Goal: Find specific page/section: Find specific page/section

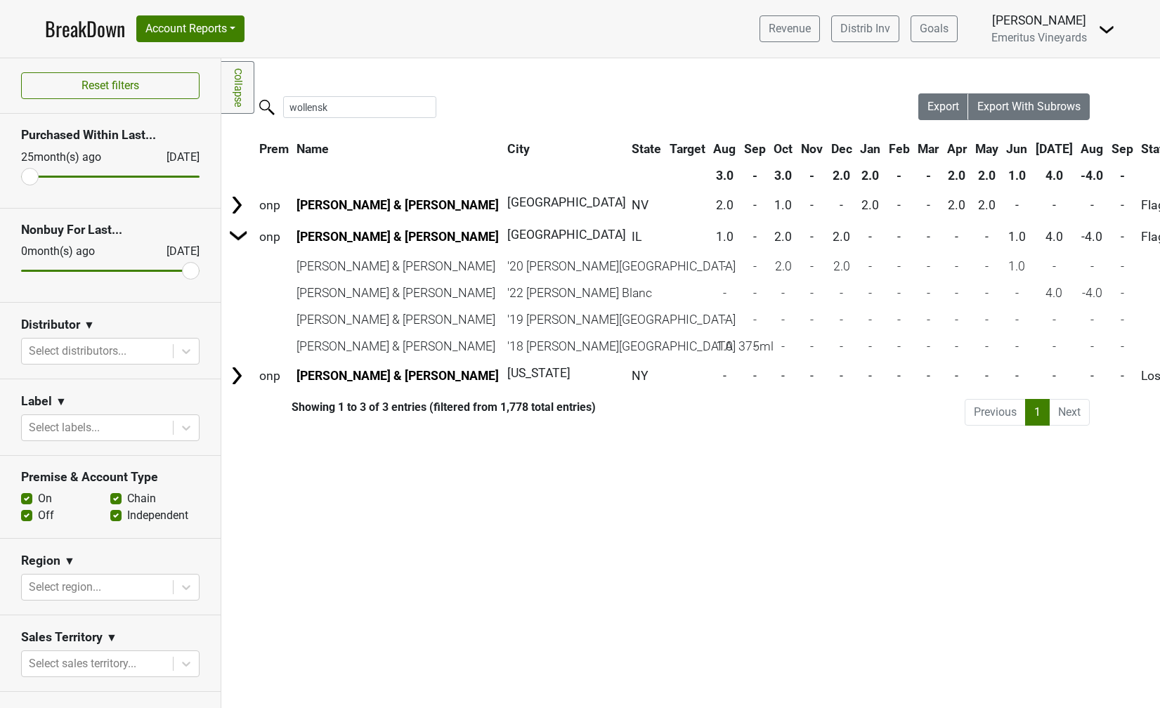
click at [98, 37] on link "BreakDown" at bounding box center [85, 29] width 80 height 30
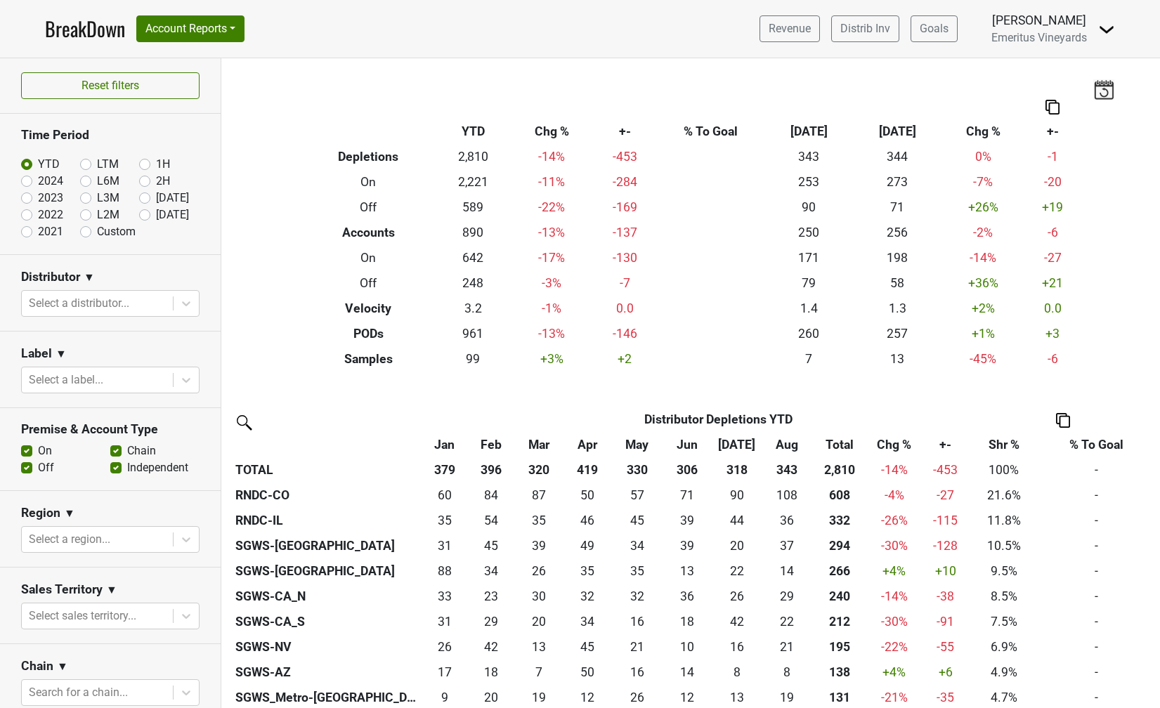
click at [1102, 87] on img at bounding box center [1103, 89] width 21 height 20
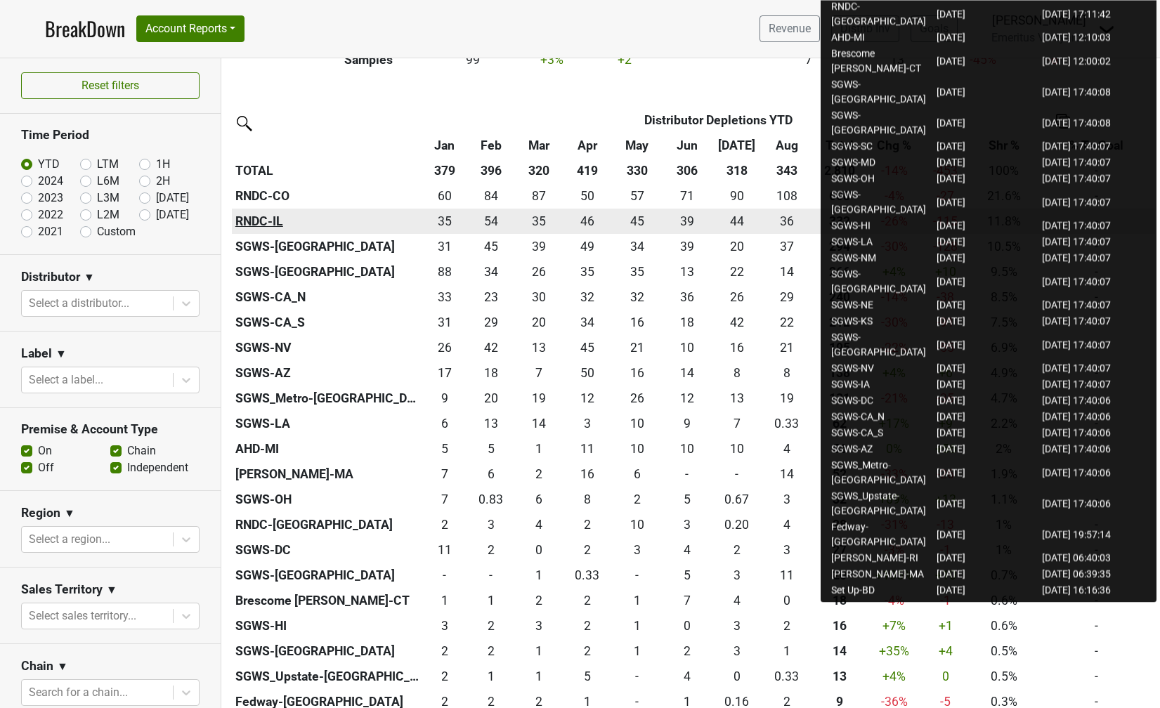
scroll to position [174, 0]
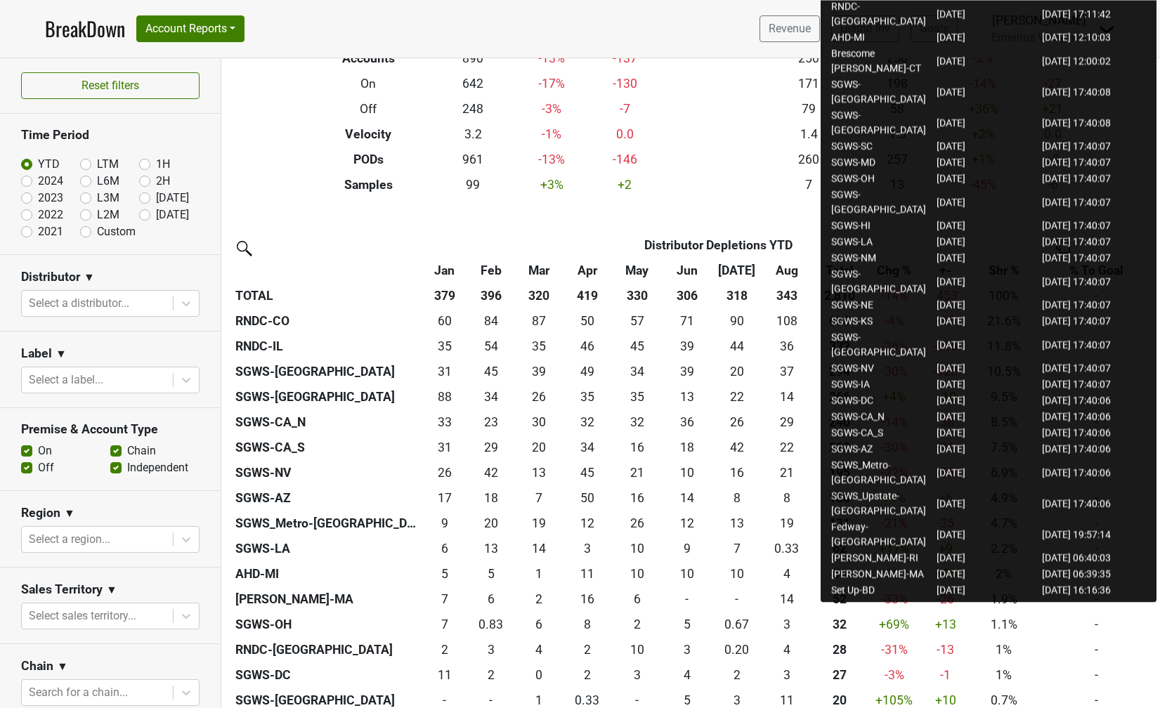
click at [256, 304] on th "TOTAL" at bounding box center [327, 295] width 191 height 25
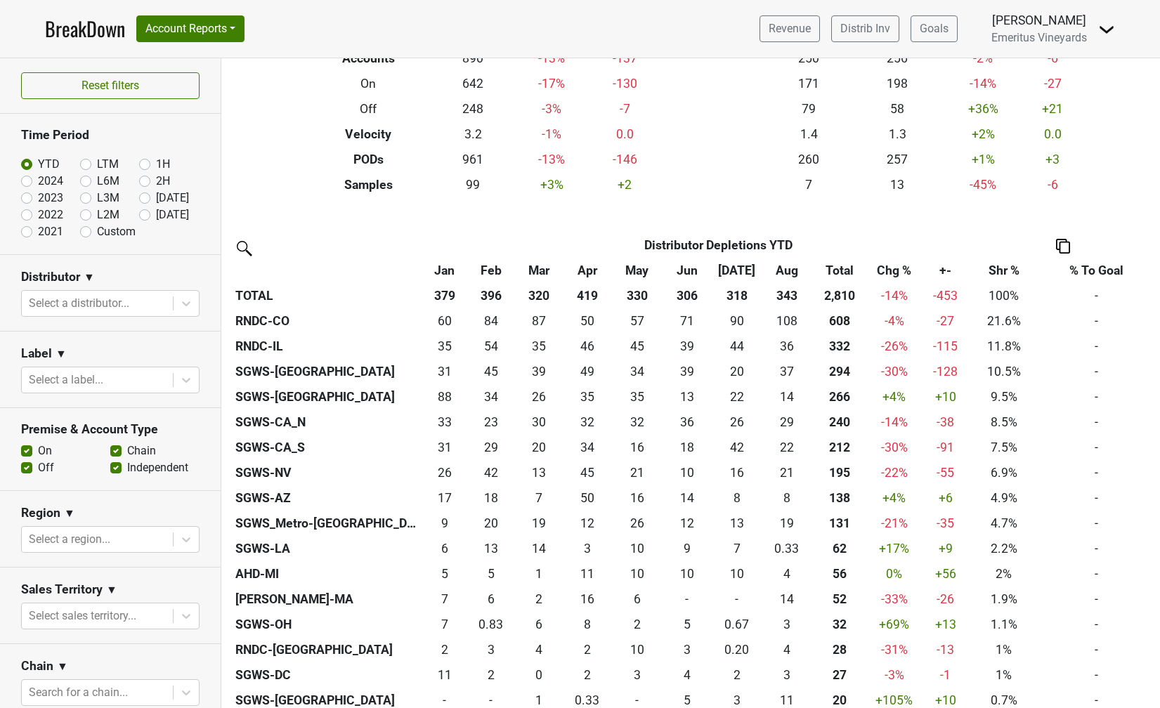
click at [256, 294] on th "TOTAL" at bounding box center [327, 295] width 191 height 25
click at [252, 270] on th "&nbsp;: activate to sort column ascending" at bounding box center [327, 270] width 191 height 25
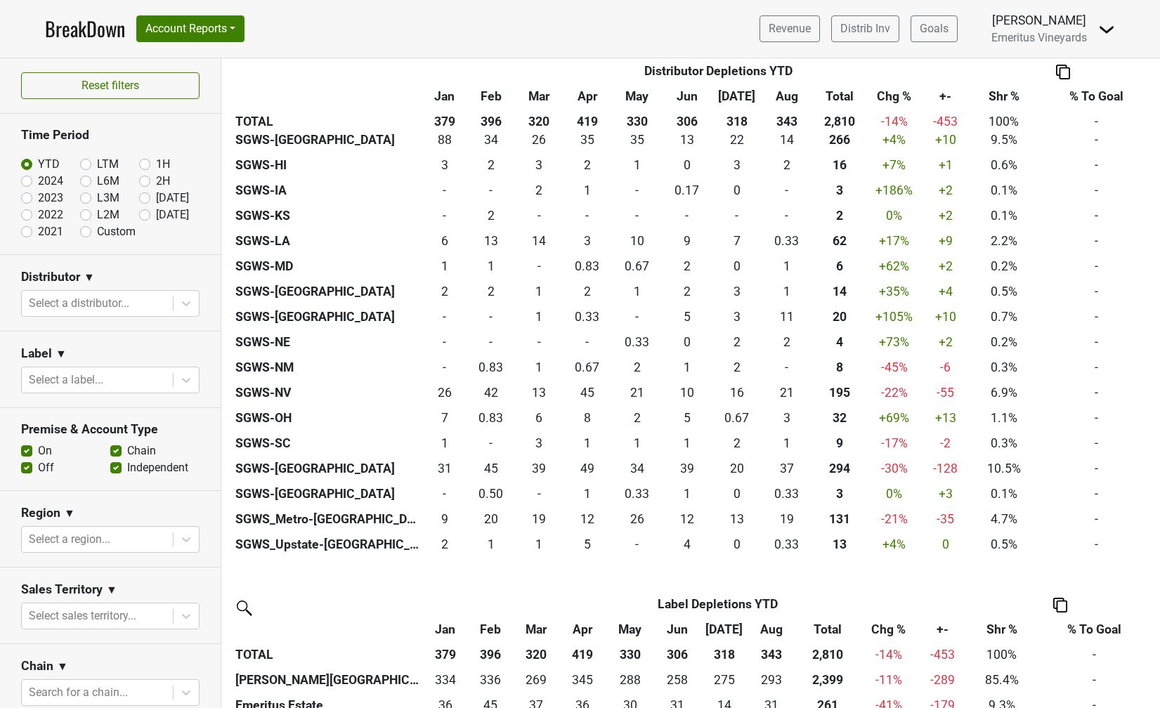
scroll to position [713, 0]
